Goal: Task Accomplishment & Management: Manage account settings

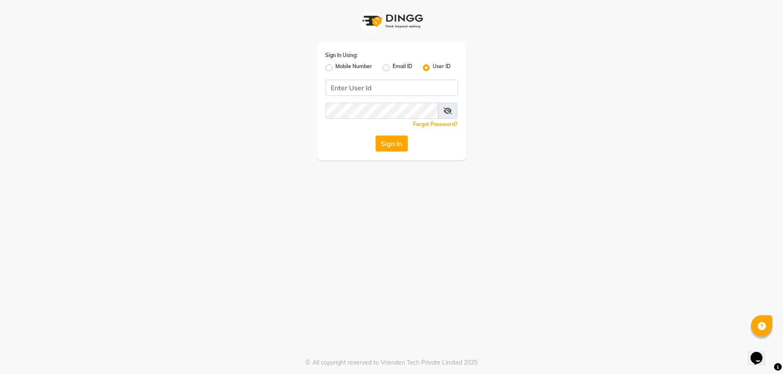
click at [336, 69] on label "Mobile Number" at bounding box center [354, 68] width 37 height 10
click at [336, 68] on input "Mobile Number" at bounding box center [339, 66] width 6 height 6
radio input "true"
radio input "false"
click at [351, 88] on span at bounding box center [348, 90] width 11 height 9
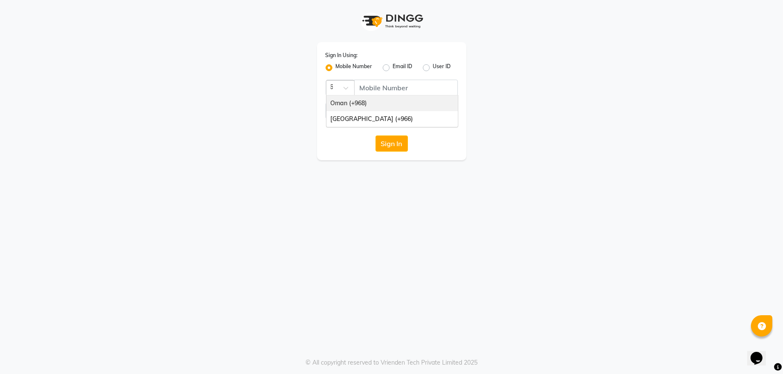
type input "968"
click at [371, 99] on div "Oman (+968)" at bounding box center [391, 104] width 131 height 16
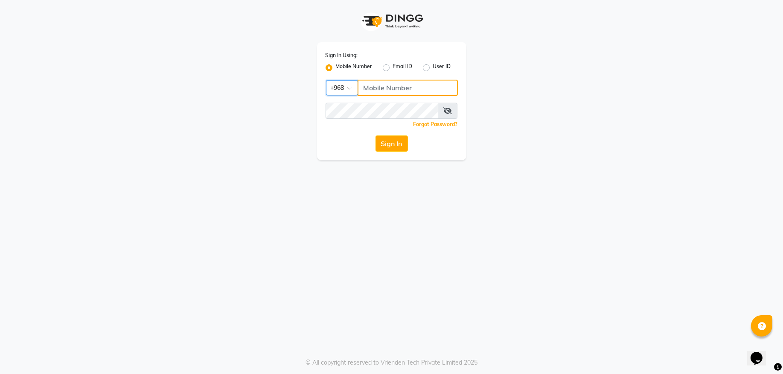
click at [388, 89] on input "Username" at bounding box center [407, 88] width 100 height 16
type input "97282878"
click at [393, 143] on button "Sign In" at bounding box center [391, 144] width 32 height 16
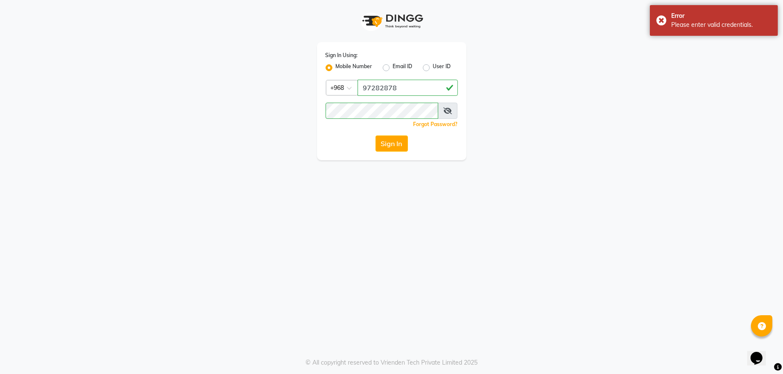
click at [452, 109] on span at bounding box center [448, 111] width 20 height 16
click at [446, 110] on icon at bounding box center [447, 110] width 9 height 7
click at [397, 150] on button "Sign In" at bounding box center [391, 144] width 32 height 16
